Goal: Check status: Check status

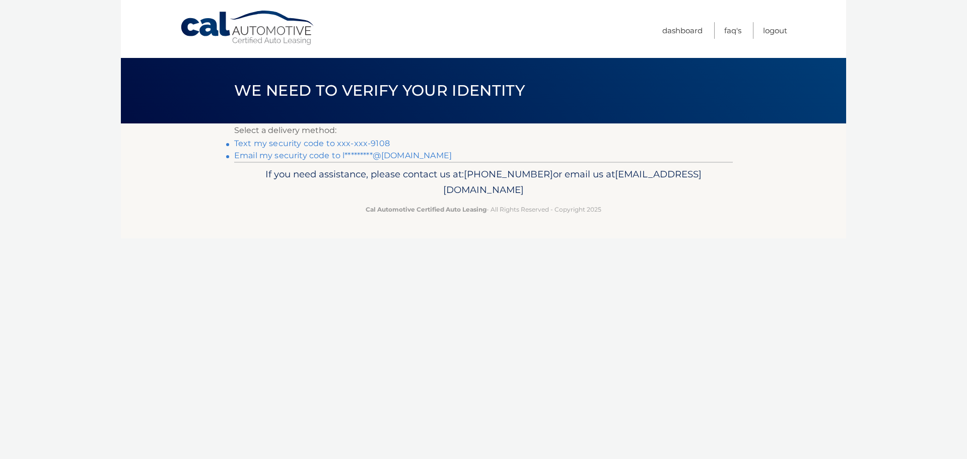
click at [371, 141] on link "Text my security code to xxx-xxx-9108" at bounding box center [312, 144] width 156 height 10
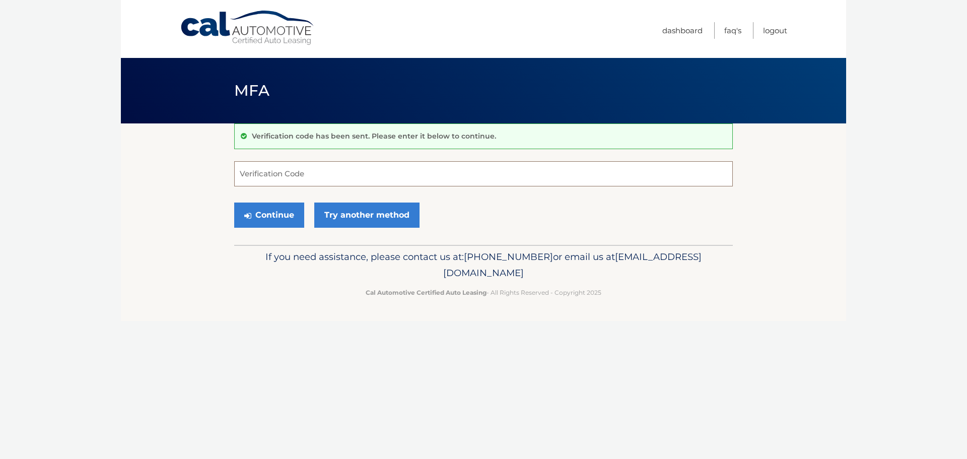
click at [296, 173] on input "Verification Code" at bounding box center [483, 173] width 499 height 25
type input "764746"
click at [277, 219] on button "Continue" at bounding box center [269, 214] width 70 height 25
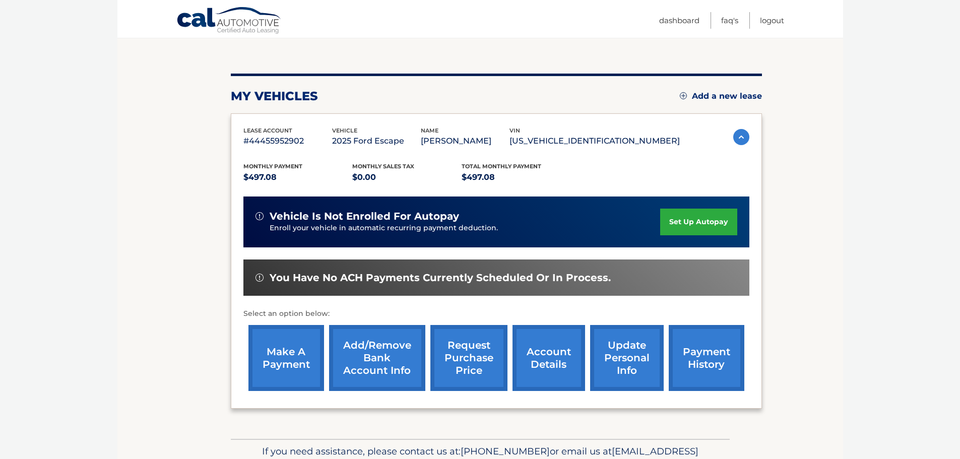
scroll to position [101, 0]
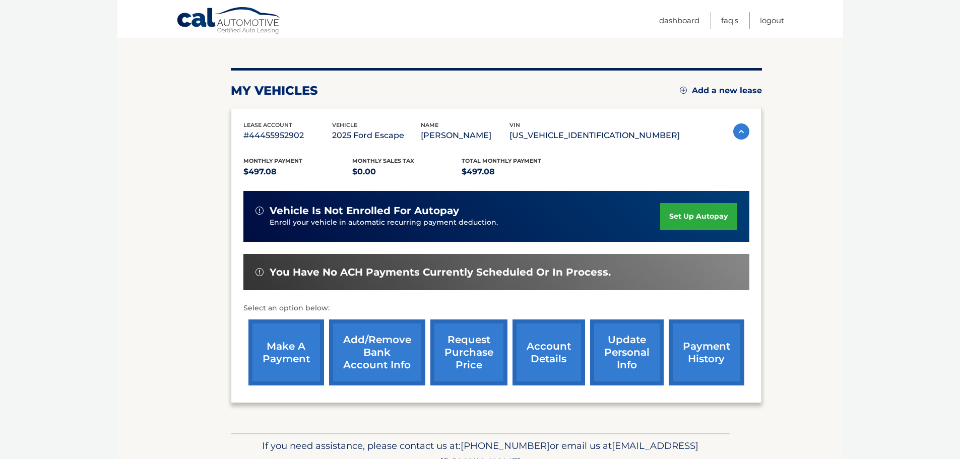
click at [554, 350] on link "account details" at bounding box center [548, 352] width 73 height 66
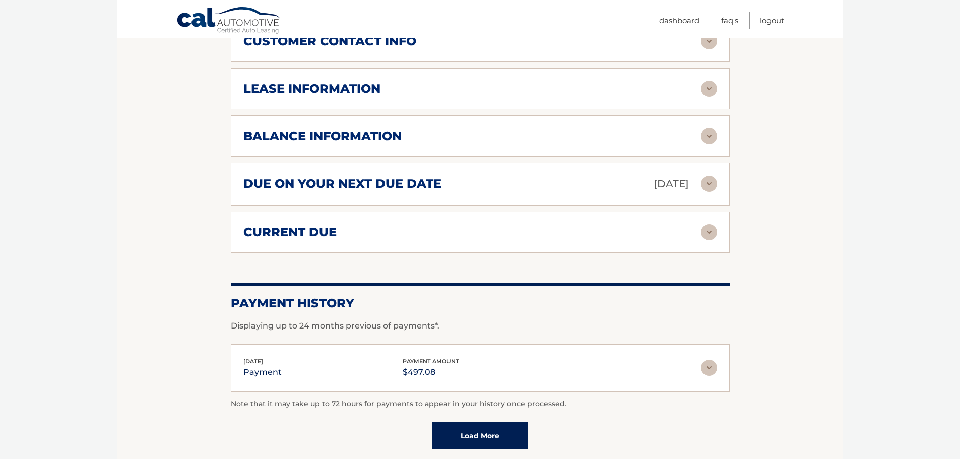
scroll to position [604, 0]
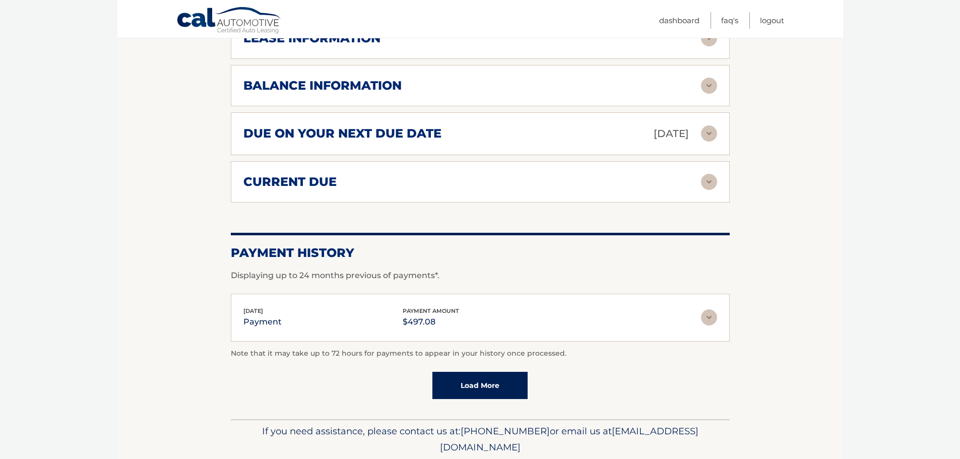
click at [486, 386] on link "Load More" at bounding box center [479, 385] width 95 height 27
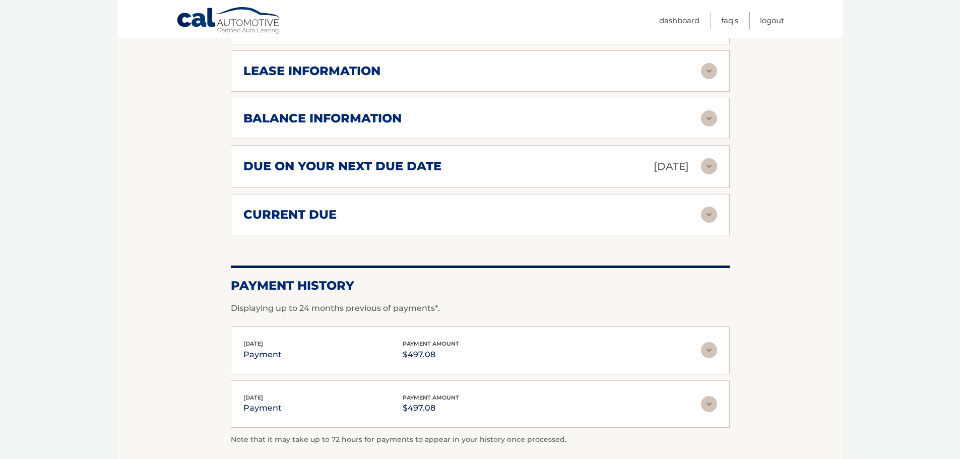
scroll to position [554, 0]
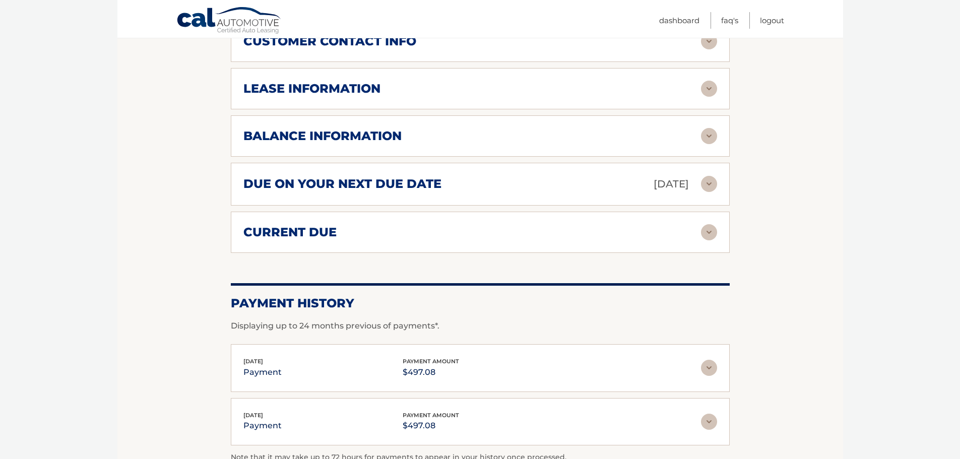
click at [702, 234] on img at bounding box center [709, 232] width 16 height 16
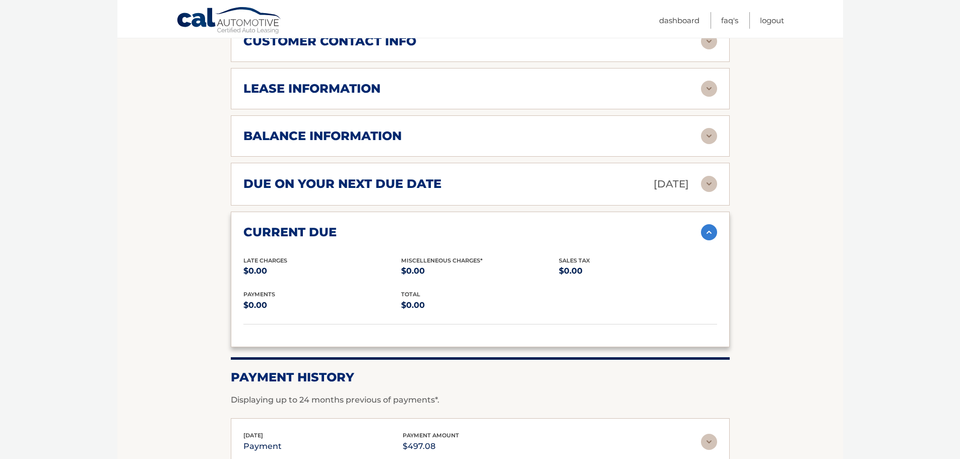
click at [708, 233] on img at bounding box center [709, 232] width 16 height 16
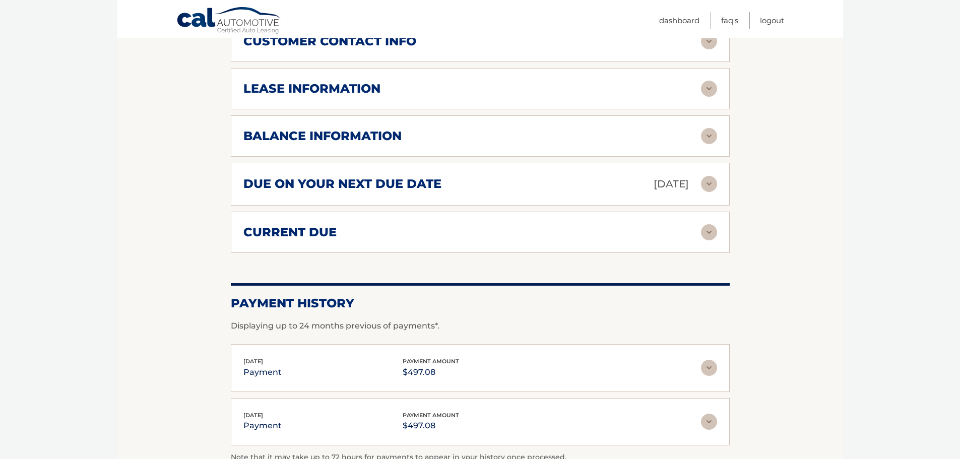
click at [708, 136] on img at bounding box center [709, 136] width 16 height 16
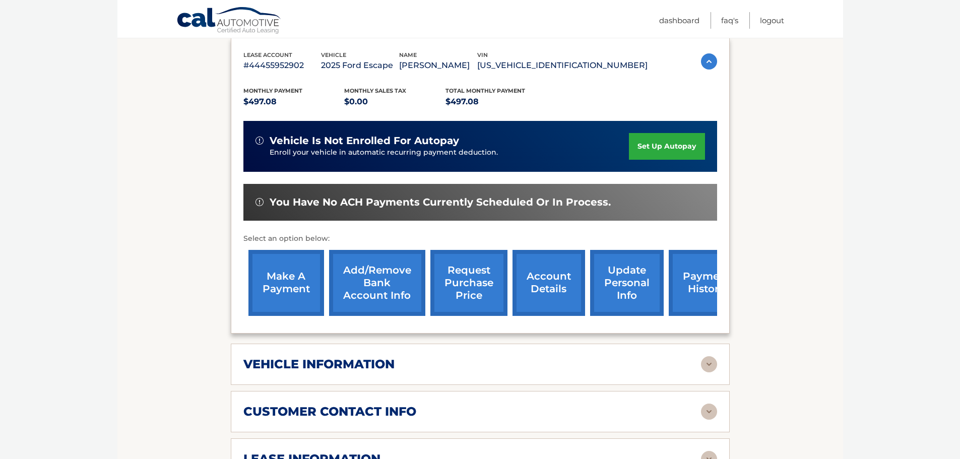
scroll to position [201, 0]
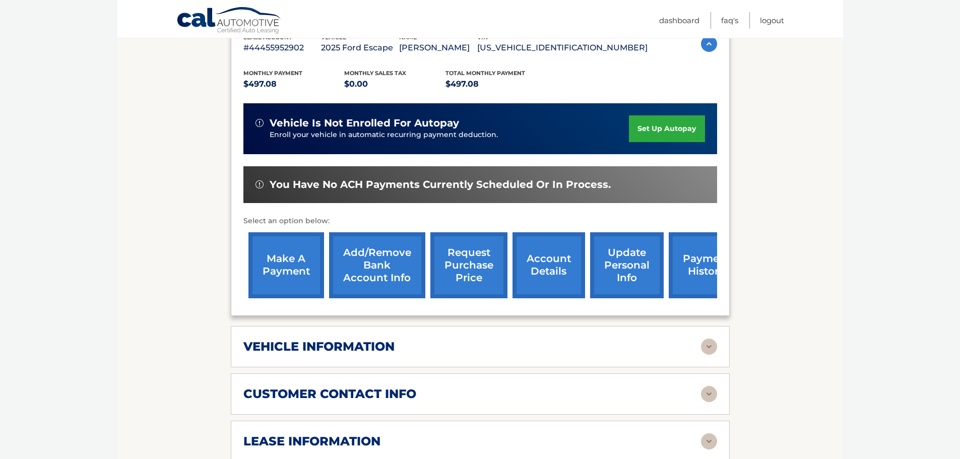
click at [693, 270] on link "payment history" at bounding box center [706, 265] width 76 height 66
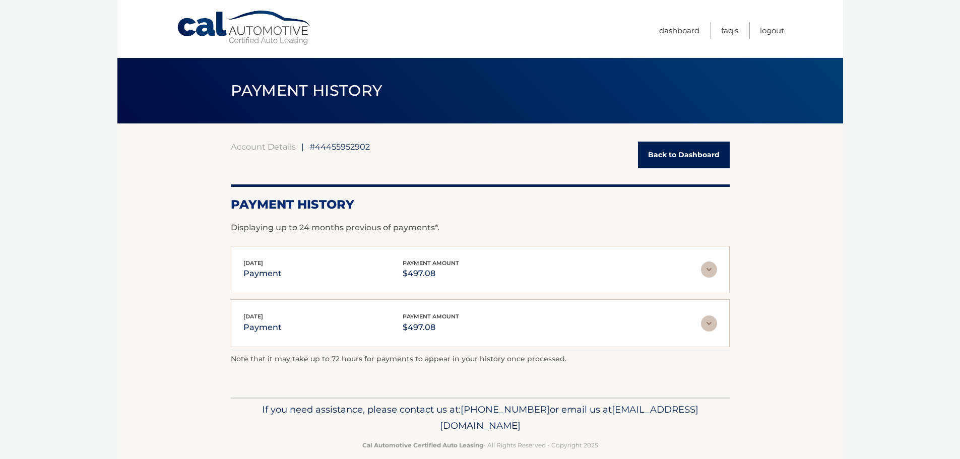
click at [703, 267] on img at bounding box center [709, 269] width 16 height 16
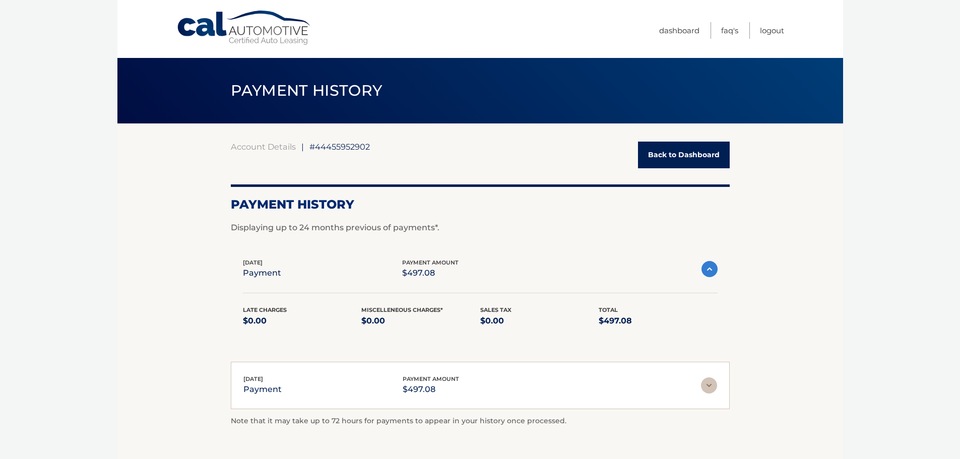
click at [674, 150] on link "Back to Dashboard" at bounding box center [684, 155] width 92 height 27
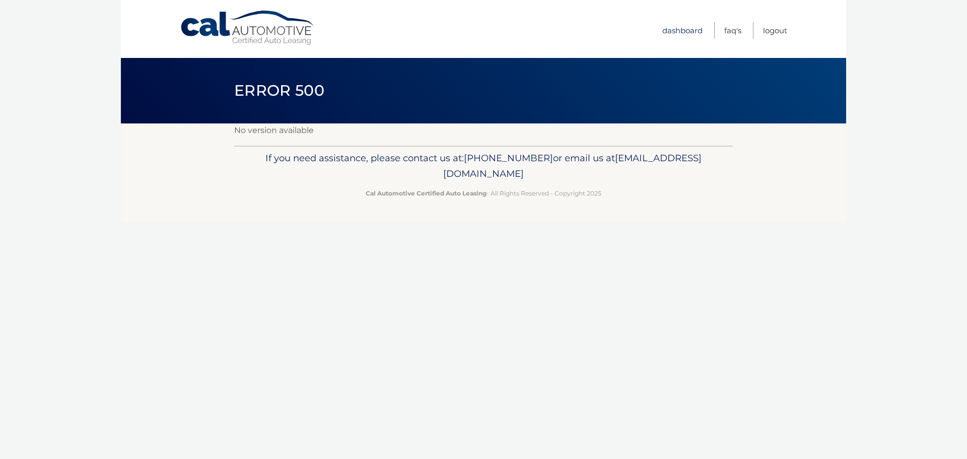
click at [685, 28] on link "Dashboard" at bounding box center [682, 30] width 40 height 17
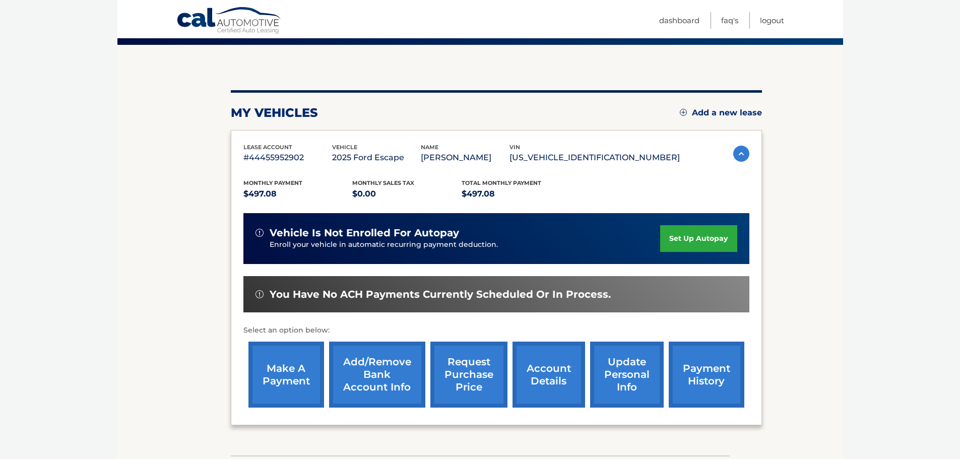
scroll to position [101, 0]
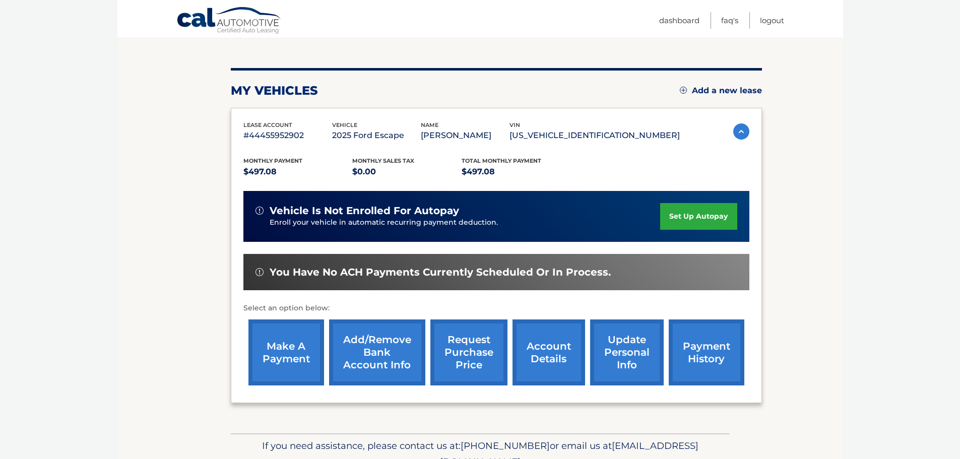
click at [561, 357] on link "account details" at bounding box center [548, 352] width 73 height 66
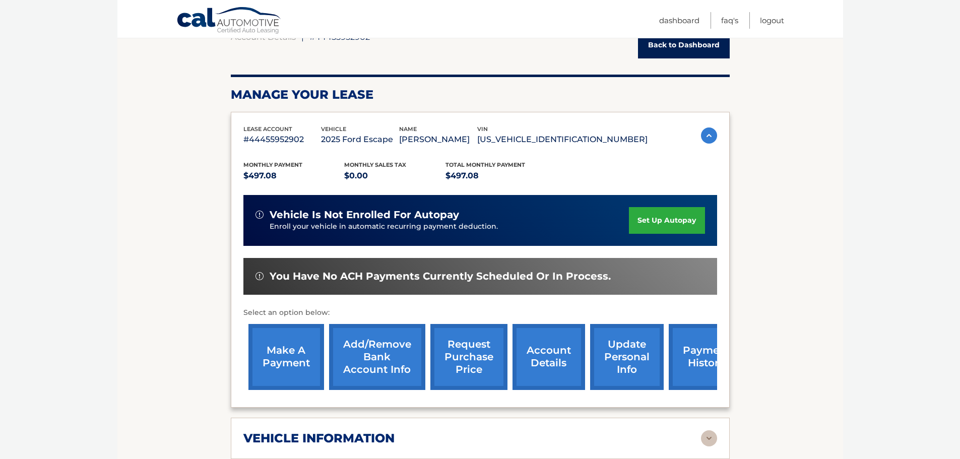
scroll to position [101, 0]
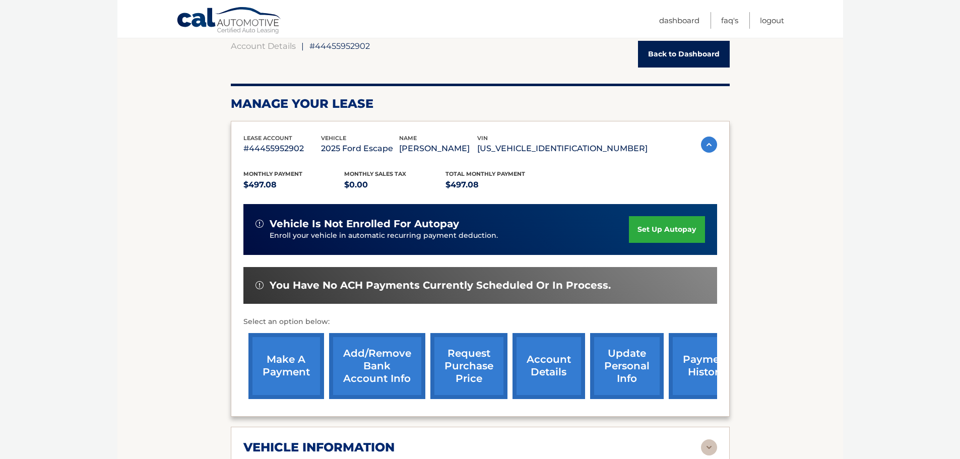
click at [708, 144] on img at bounding box center [709, 144] width 16 height 16
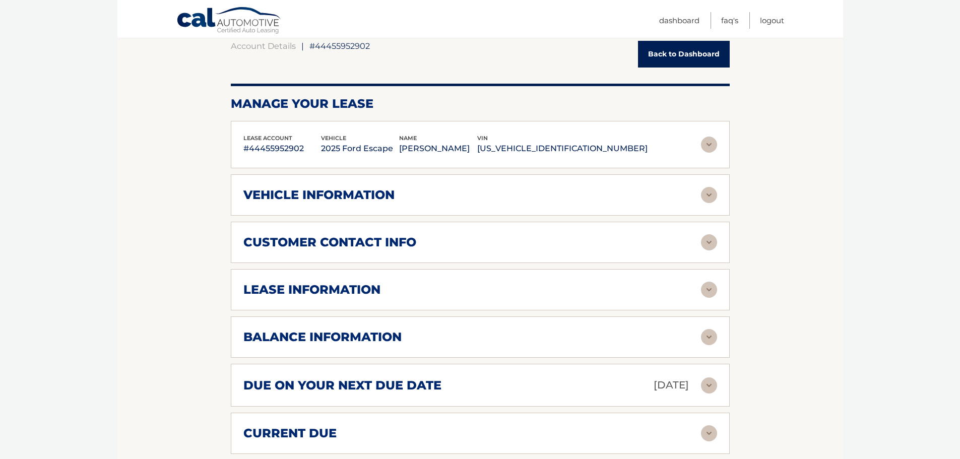
click at [706, 335] on img at bounding box center [709, 337] width 16 height 16
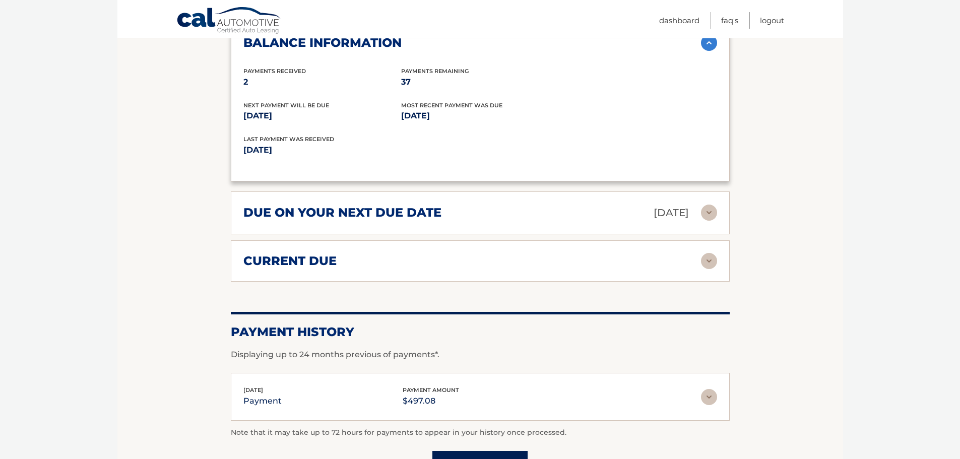
scroll to position [453, 0]
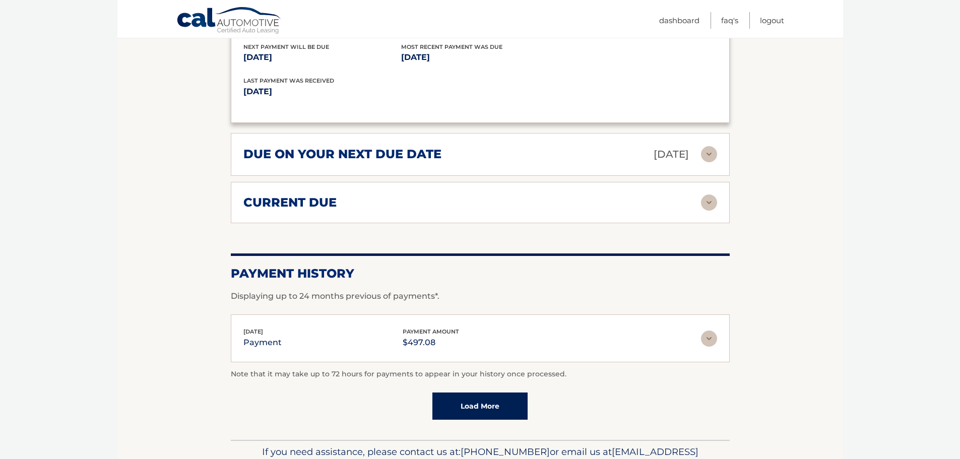
click at [706, 335] on img at bounding box center [709, 338] width 16 height 16
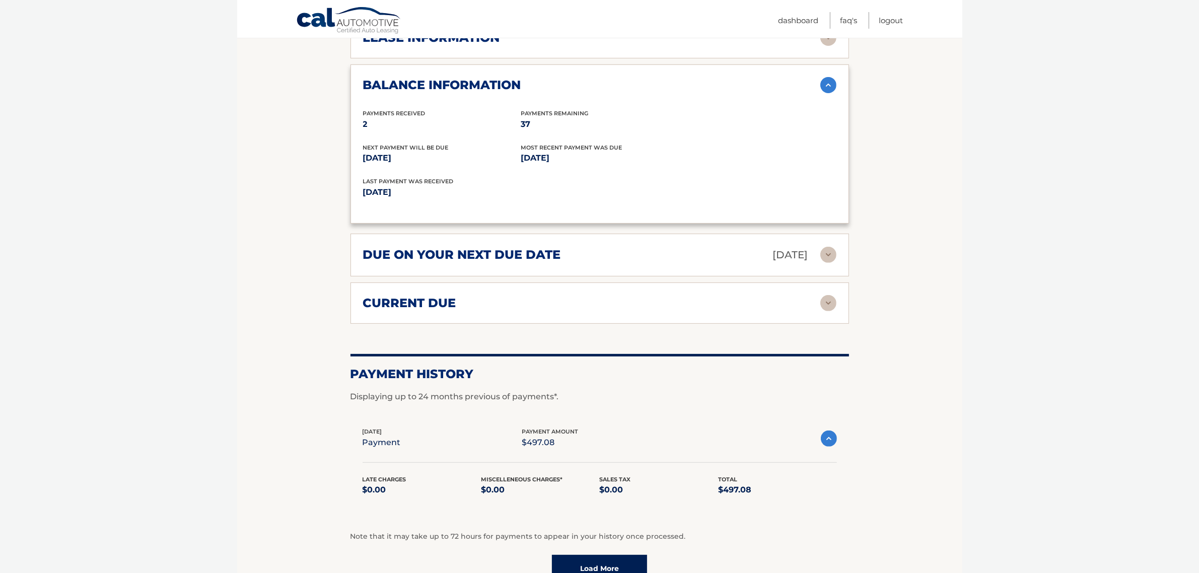
scroll to position [416, 0]
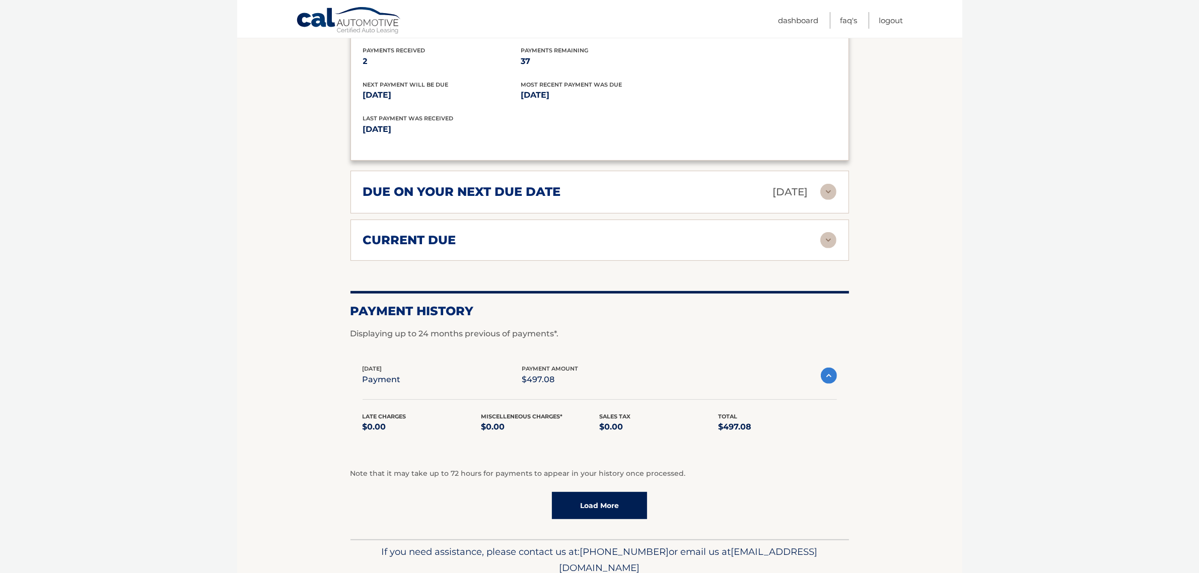
click at [625, 458] on link "Load More" at bounding box center [599, 505] width 95 height 27
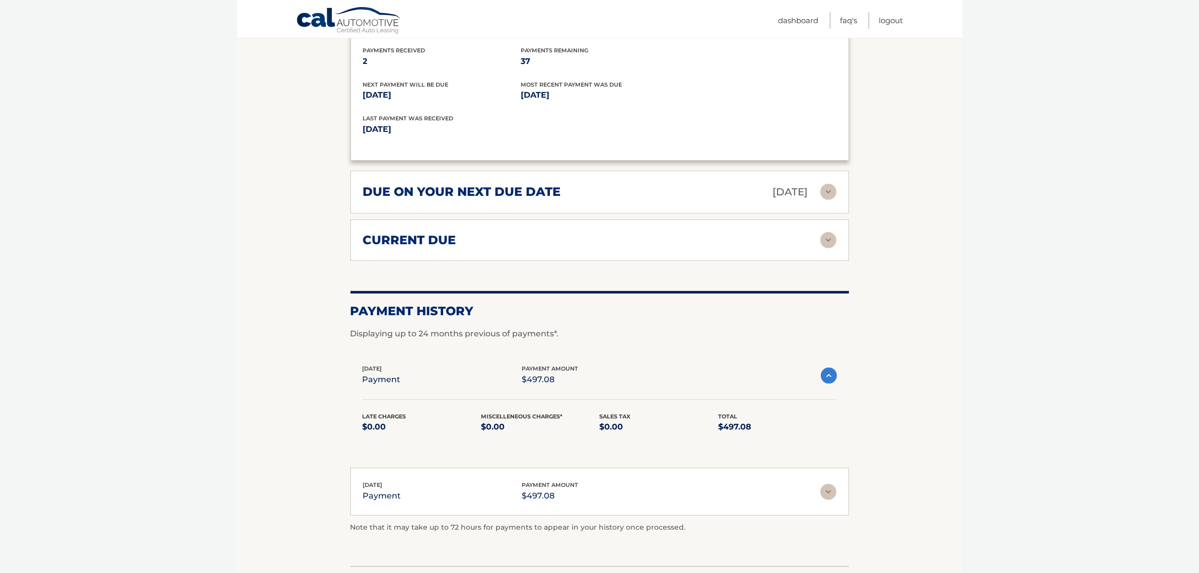
click at [825, 458] on img at bounding box center [828, 492] width 16 height 16
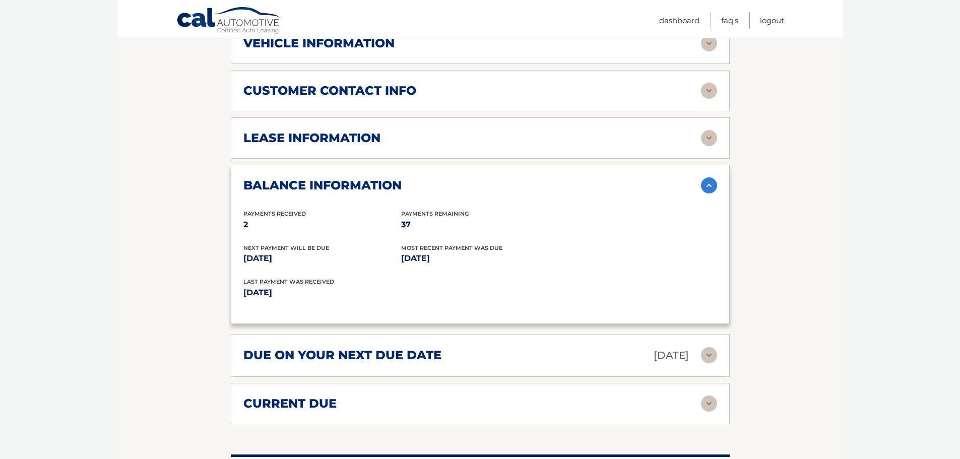
scroll to position [277, 0]
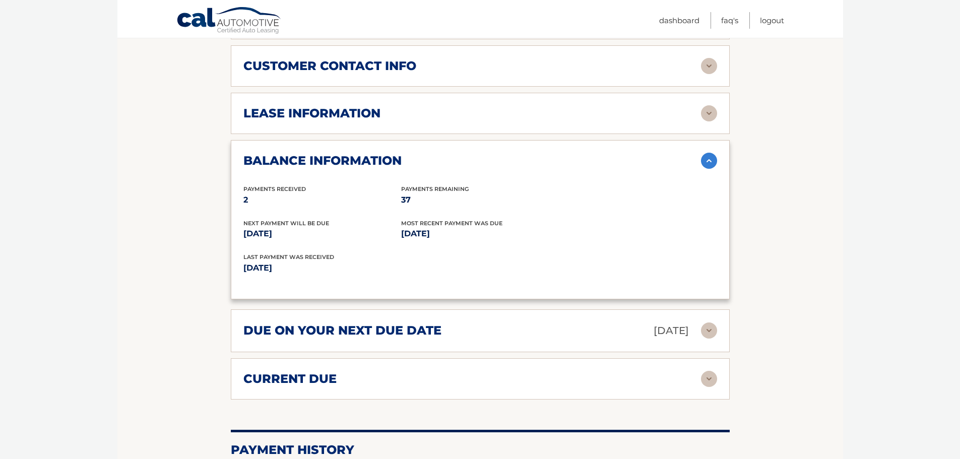
click at [707, 116] on img at bounding box center [709, 113] width 16 height 16
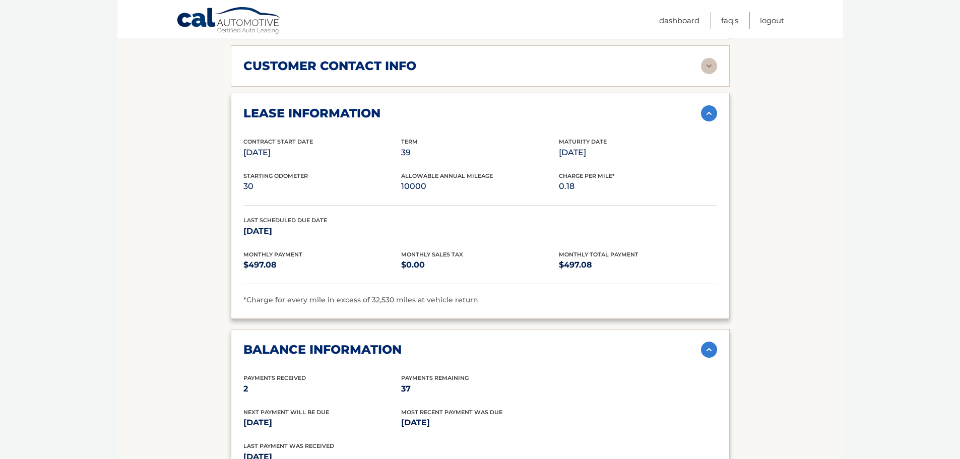
click at [708, 111] on img at bounding box center [709, 113] width 16 height 16
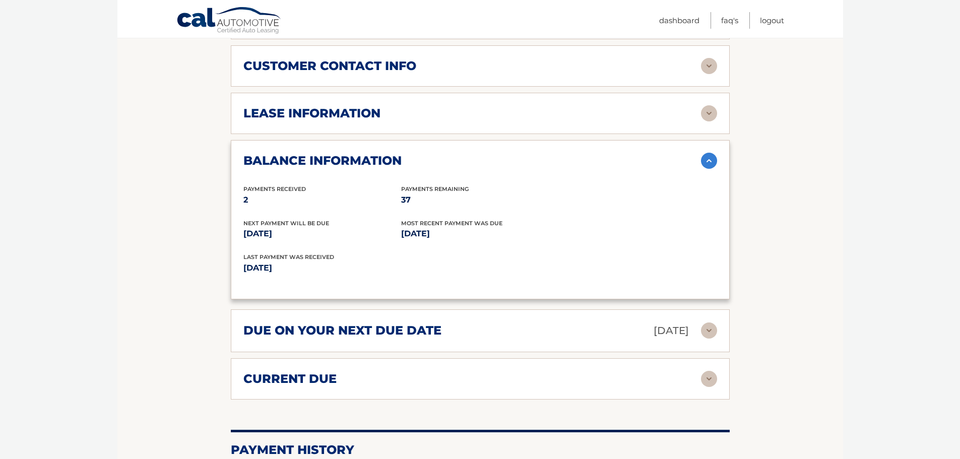
click at [713, 63] on img at bounding box center [709, 66] width 16 height 16
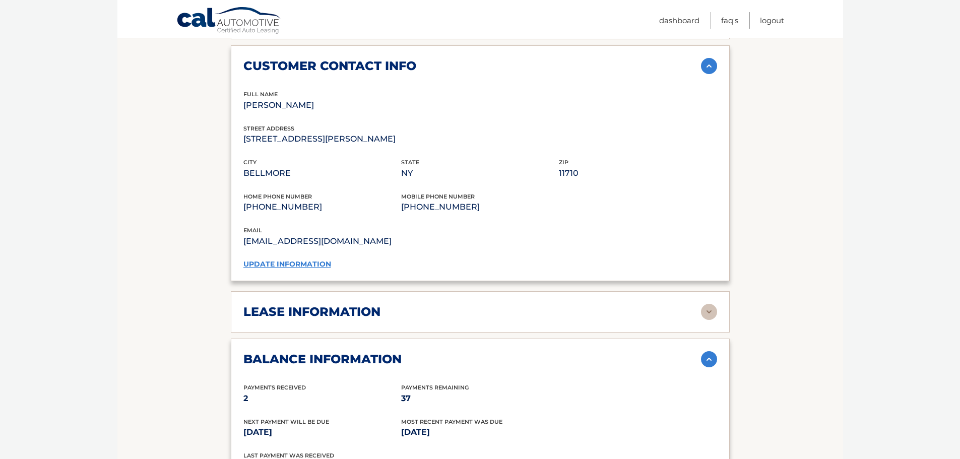
click at [704, 65] on img at bounding box center [709, 66] width 16 height 16
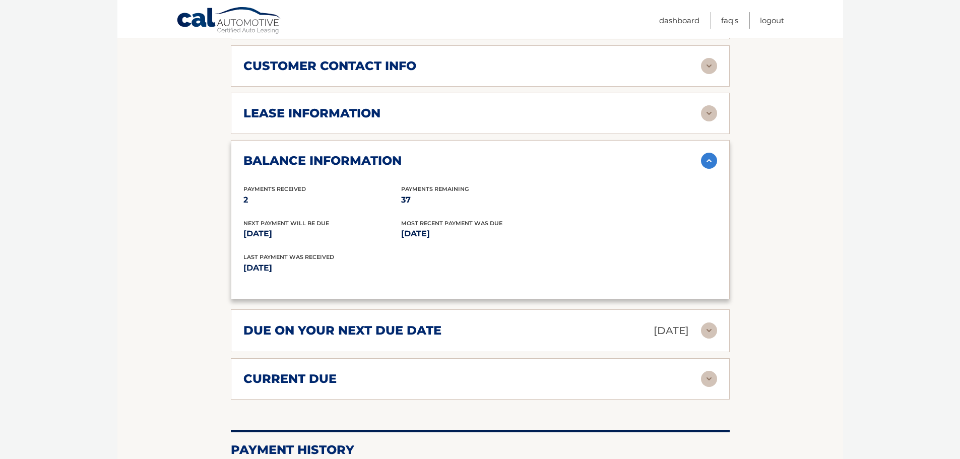
click at [712, 110] on img at bounding box center [709, 113] width 16 height 16
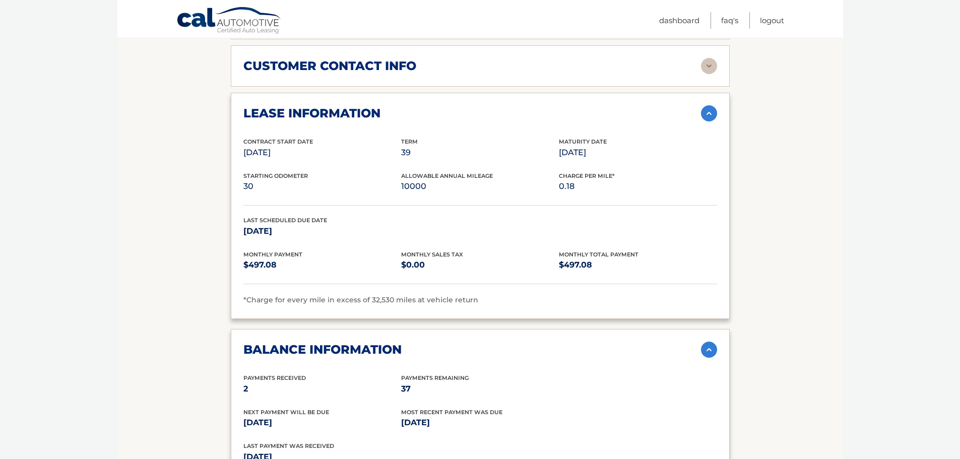
click at [712, 110] on img at bounding box center [709, 113] width 16 height 16
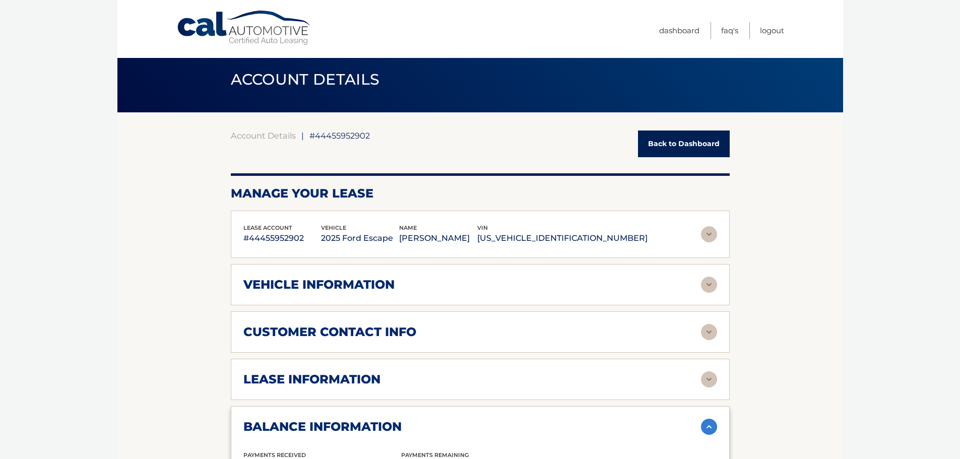
scroll to position [0, 0]
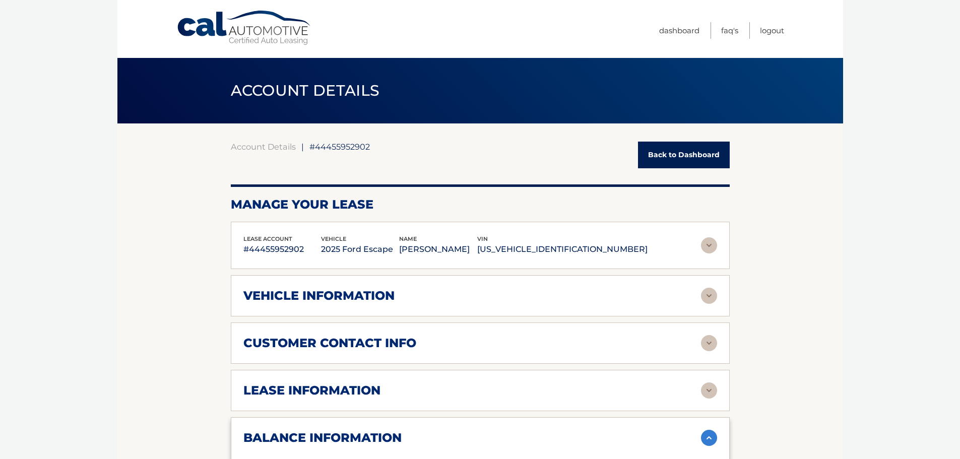
click at [685, 157] on link "Back to Dashboard" at bounding box center [684, 155] width 92 height 27
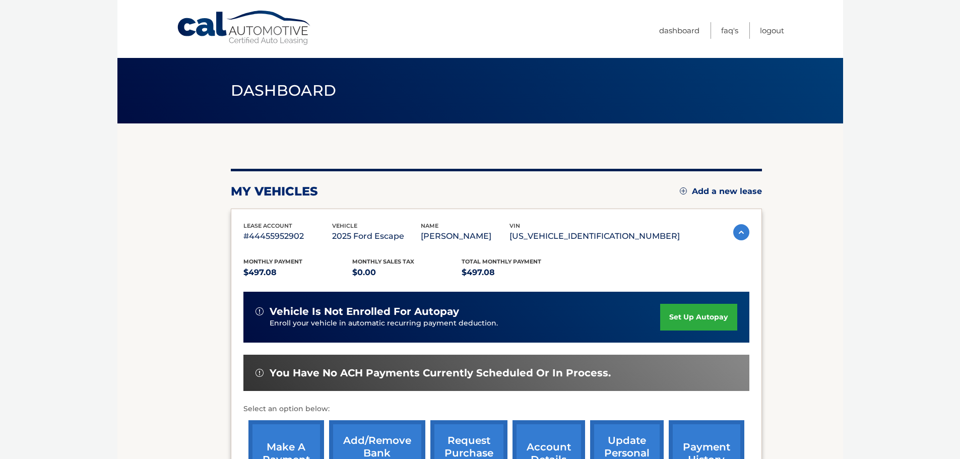
click at [742, 231] on img at bounding box center [741, 232] width 16 height 16
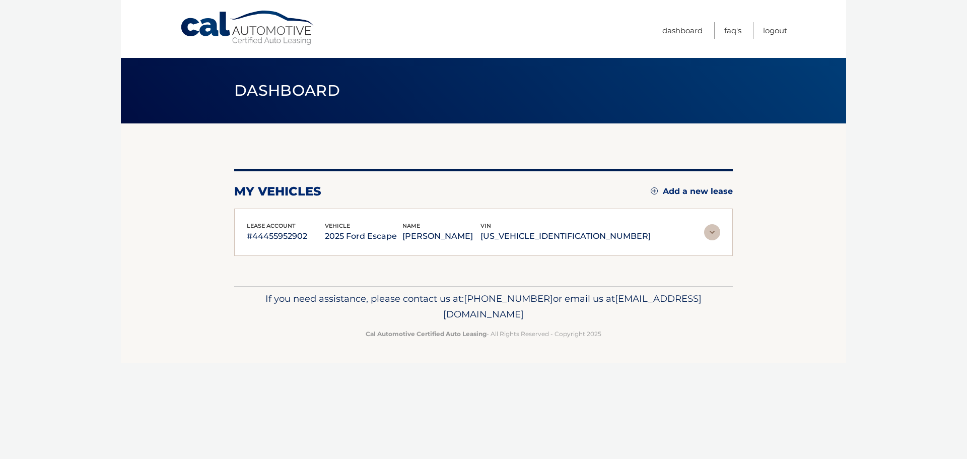
click at [715, 228] on img at bounding box center [712, 232] width 16 height 16
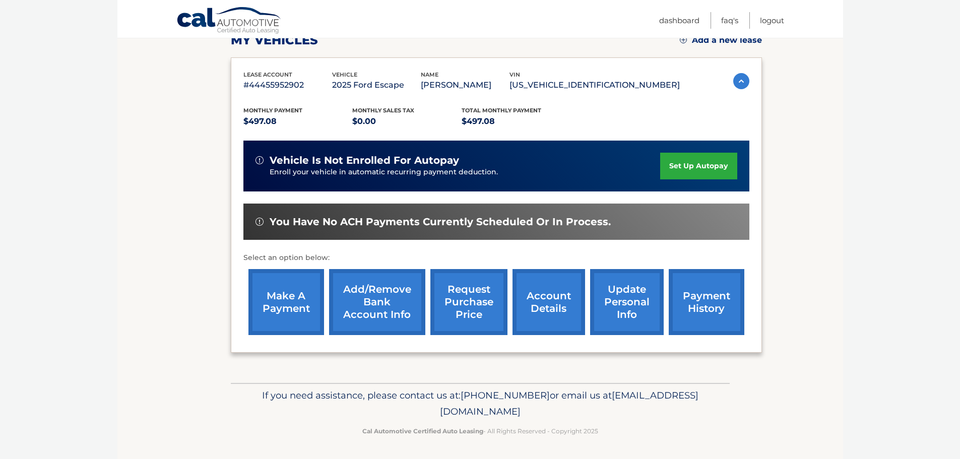
scroll to position [152, 0]
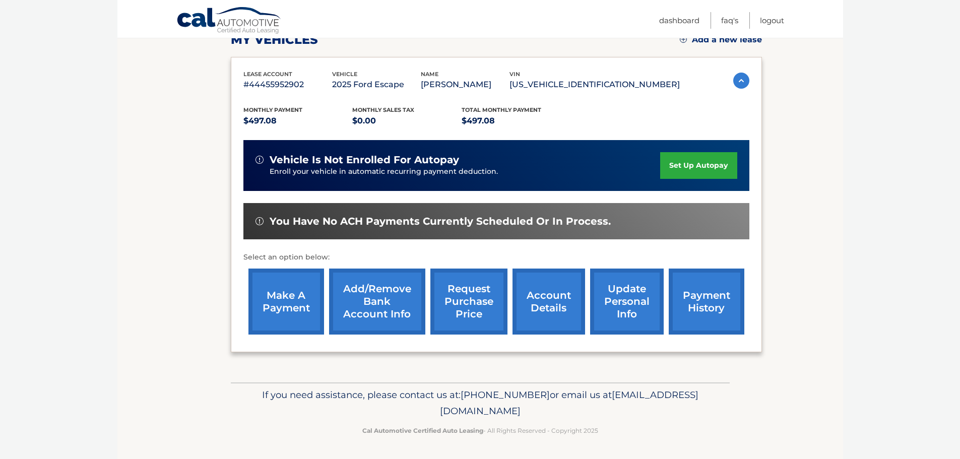
click at [542, 309] on link "account details" at bounding box center [548, 301] width 73 height 66
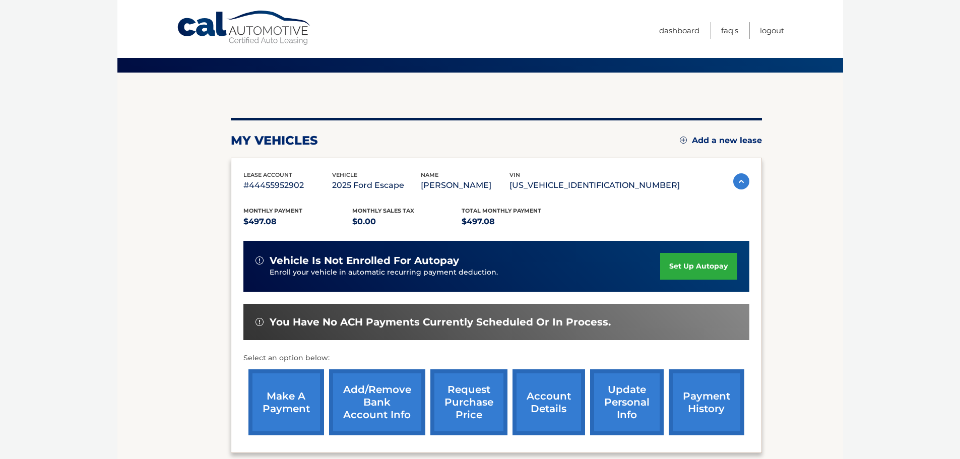
scroll to position [0, 0]
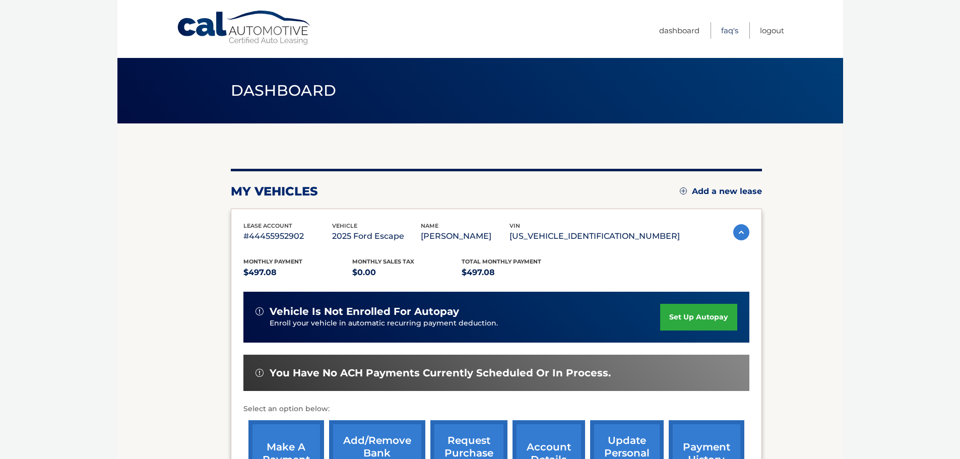
click at [728, 30] on link "FAQ's" at bounding box center [729, 30] width 17 height 17
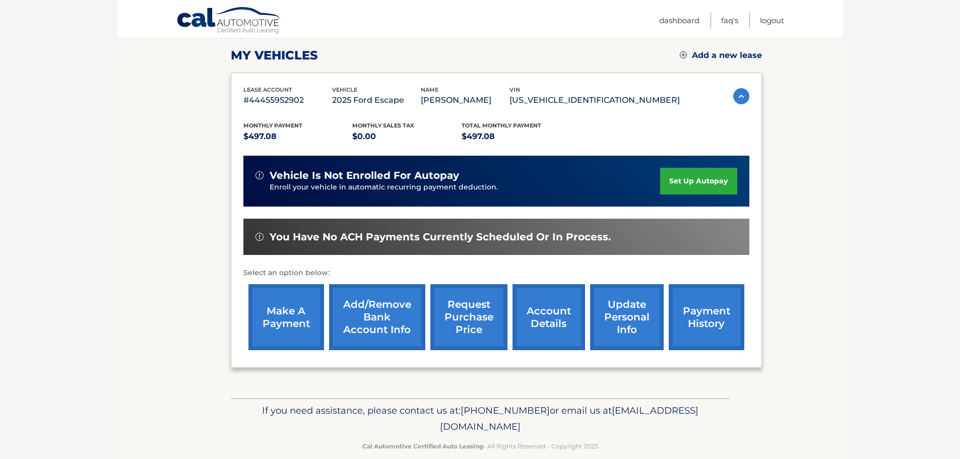
scroll to position [151, 0]
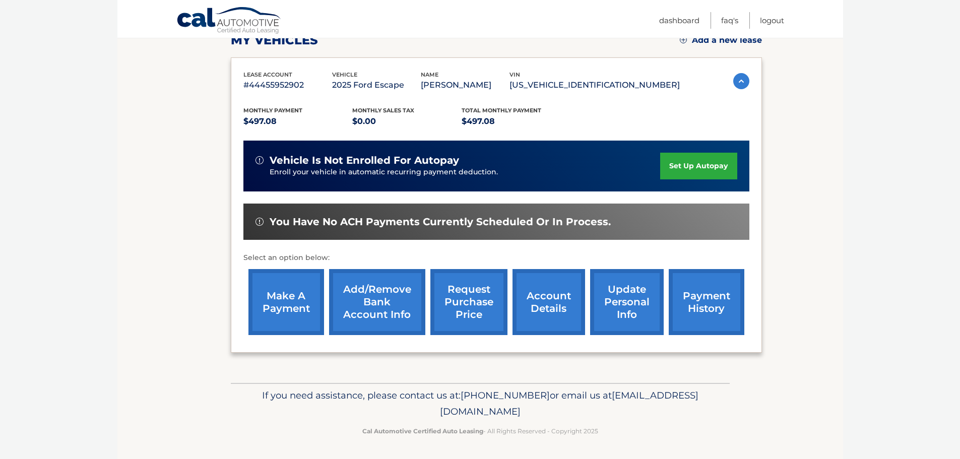
click at [714, 285] on link "payment history" at bounding box center [706, 302] width 76 height 66
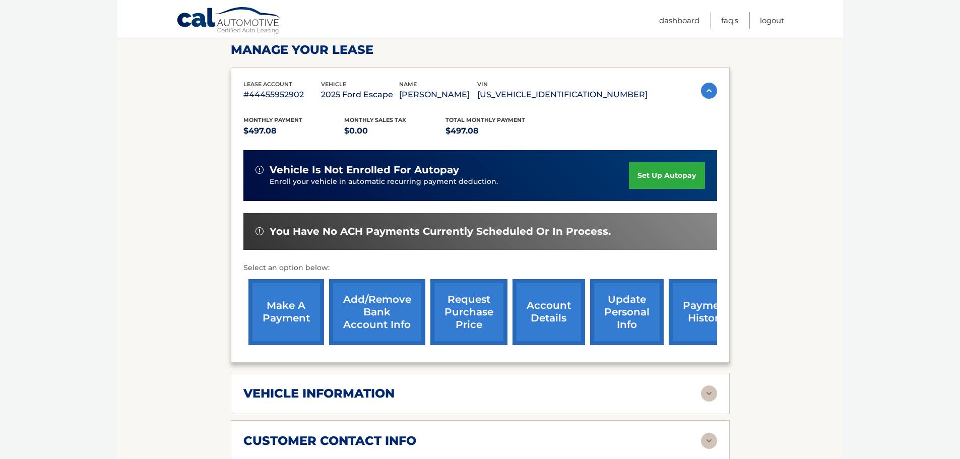
scroll to position [137, 0]
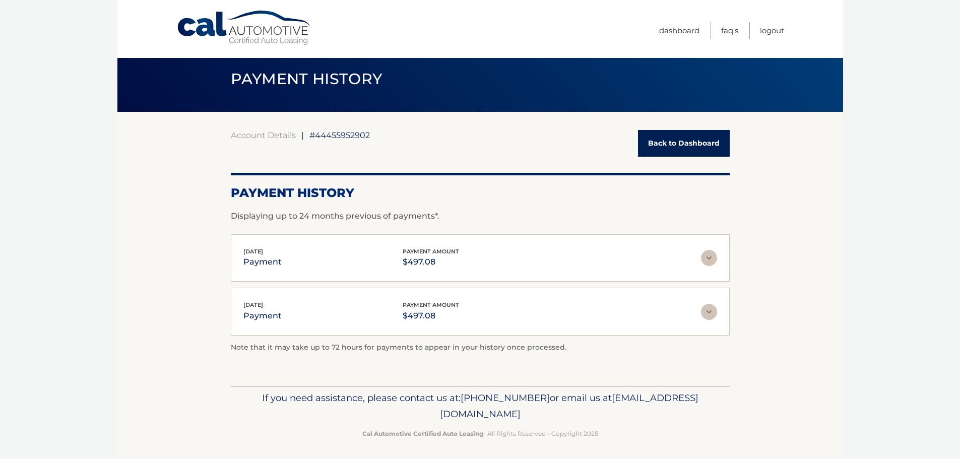
scroll to position [15, 0]
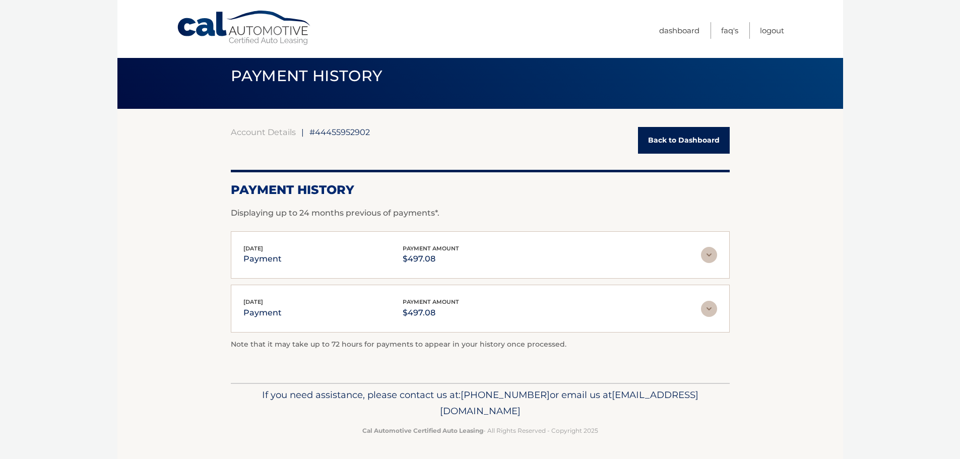
click at [708, 258] on img at bounding box center [709, 255] width 16 height 16
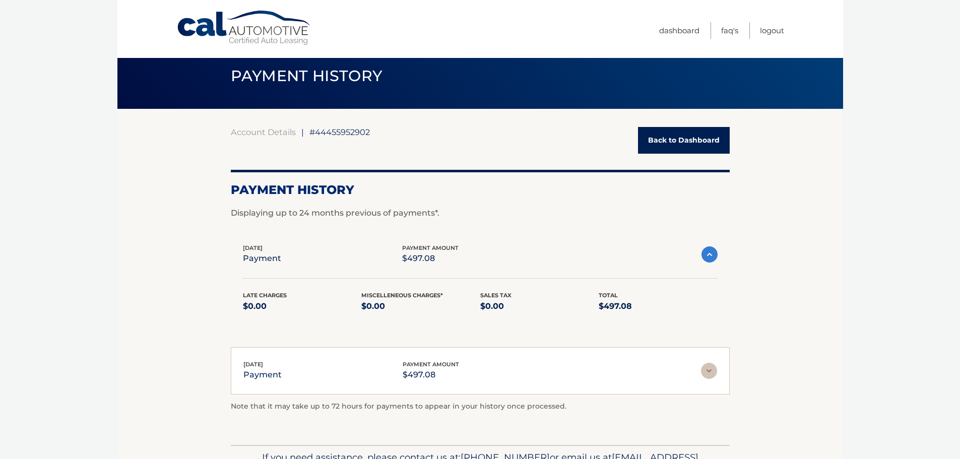
click at [708, 258] on img at bounding box center [709, 254] width 16 height 16
